Goal: Navigation & Orientation: Find specific page/section

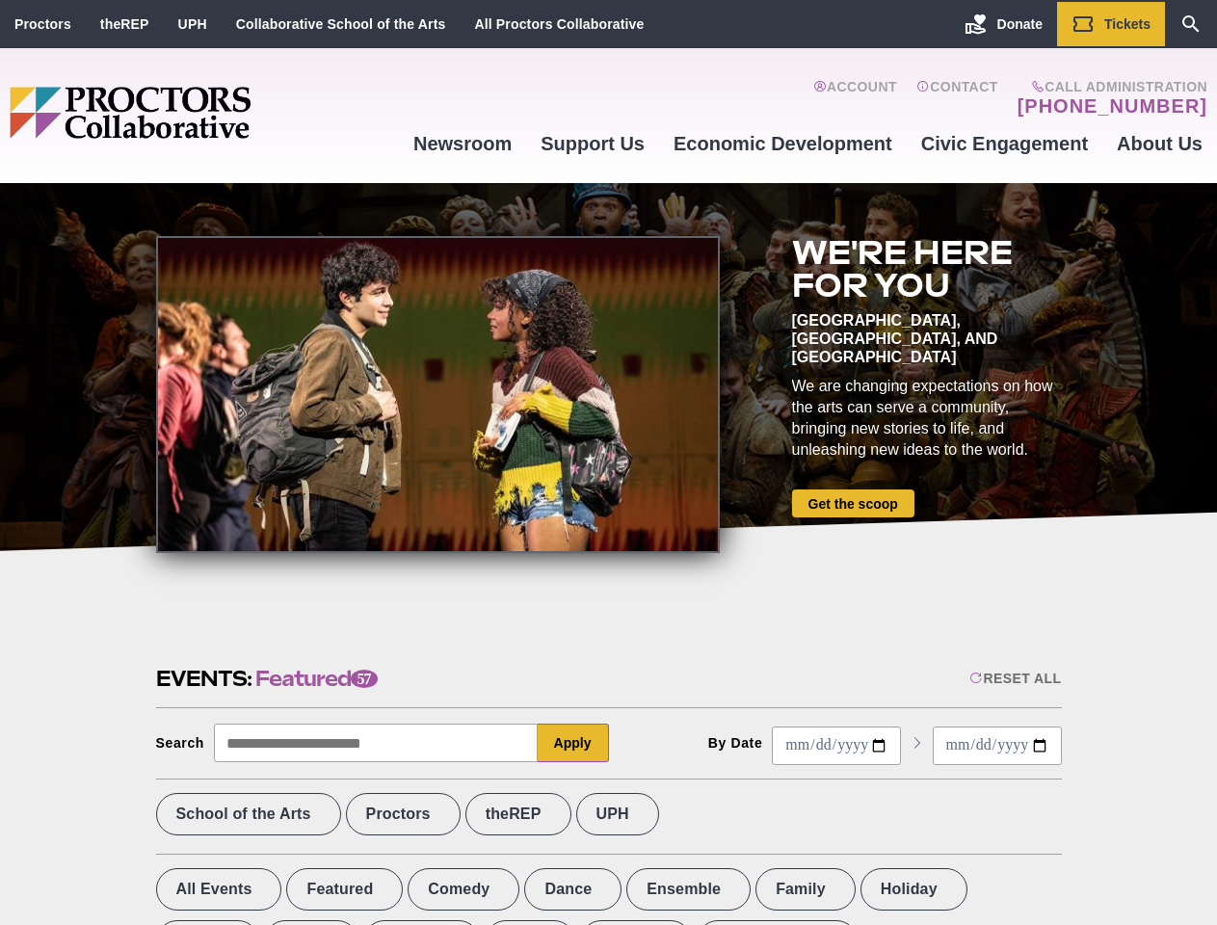
click at [608, 463] on div at bounding box center [438, 394] width 564 height 317
click at [1014, 678] on div "Reset All" at bounding box center [1016, 678] width 92 height 15
click at [573, 743] on button "Apply" at bounding box center [573, 743] width 71 height 39
